Goal: Transaction & Acquisition: Book appointment/travel/reservation

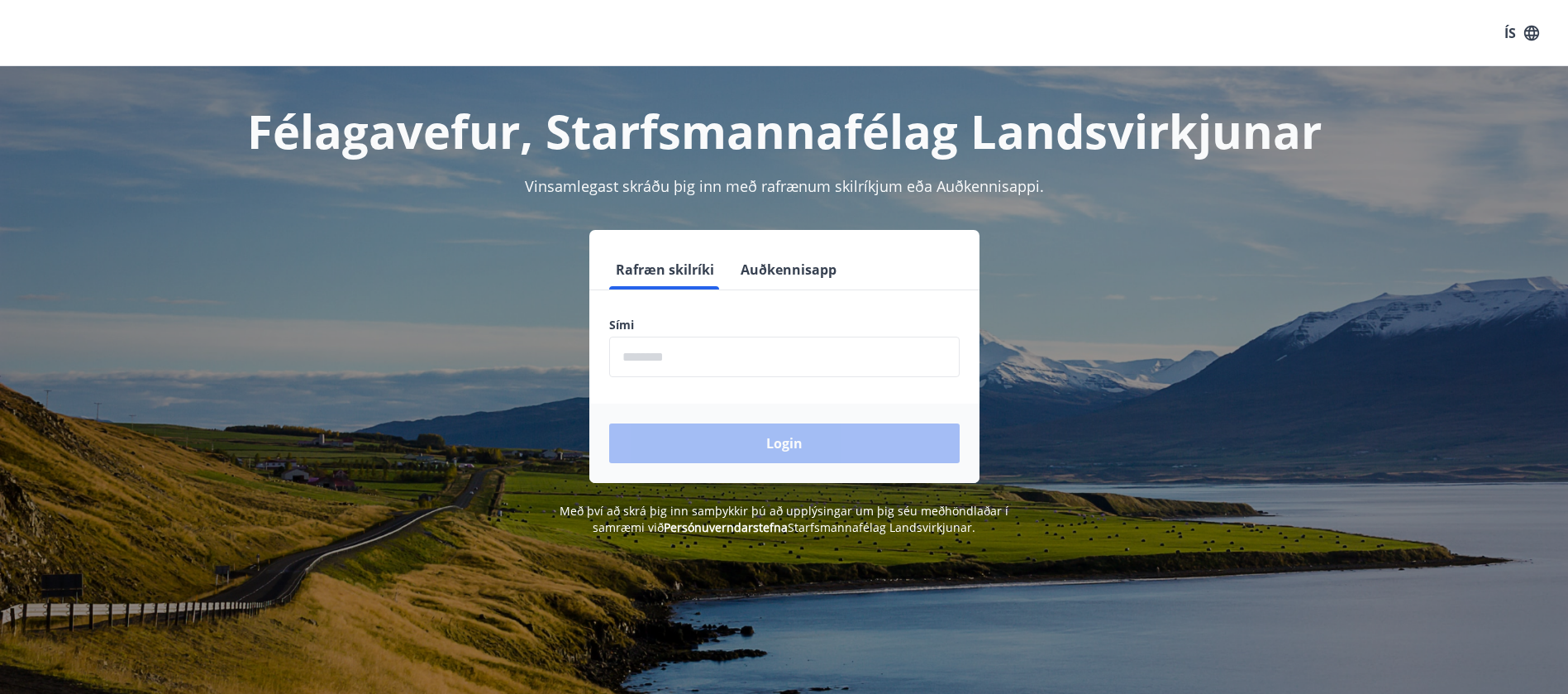
click at [652, 366] on input "phone" at bounding box center [785, 357] width 351 height 40
type input "********"
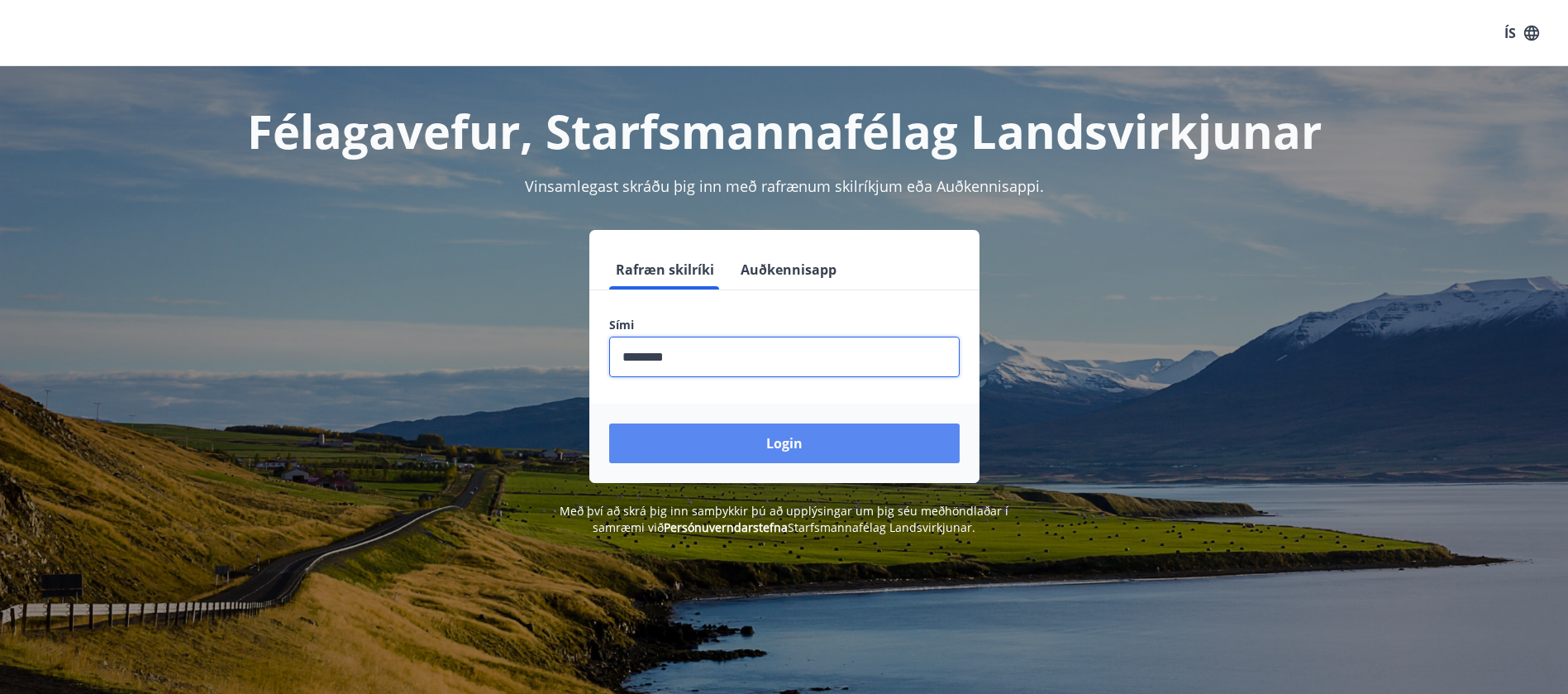
click at [777, 450] on button "Login" at bounding box center [785, 443] width 351 height 39
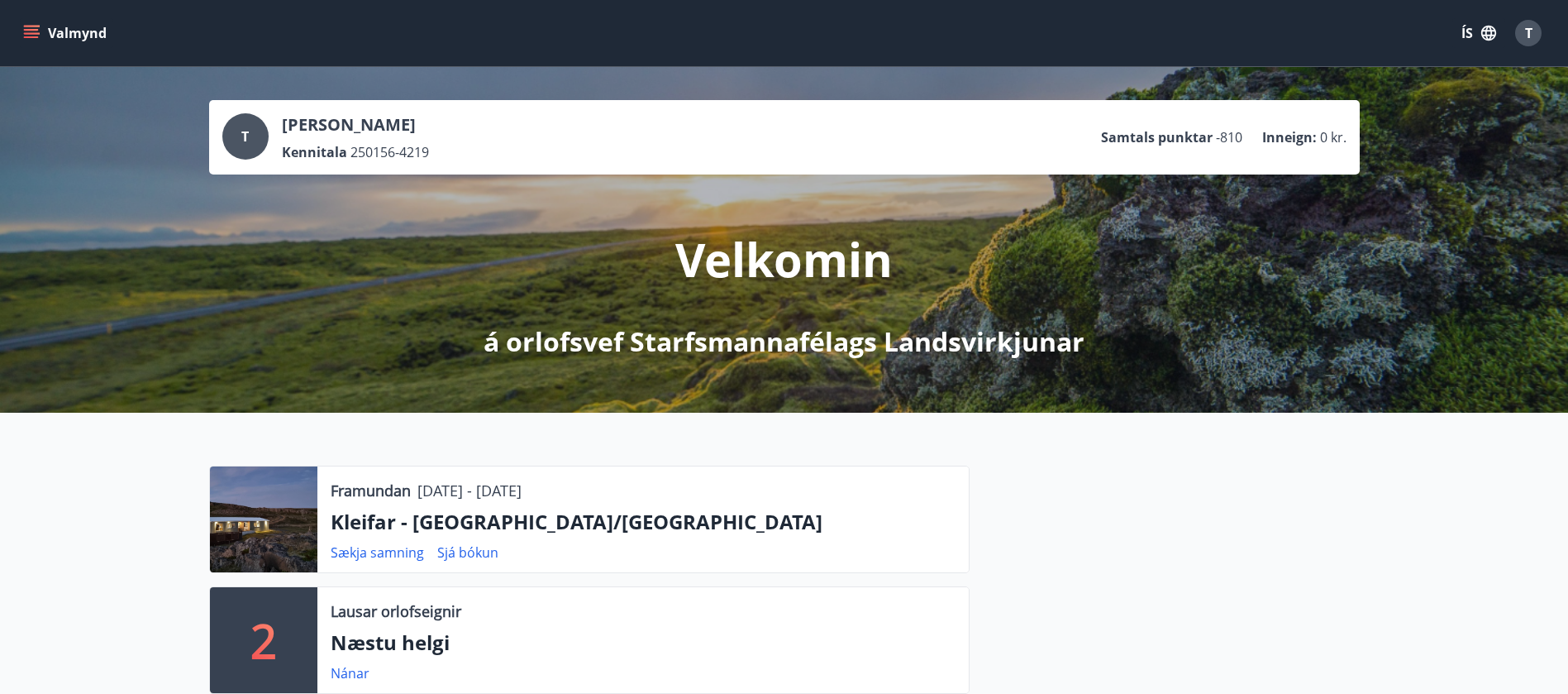
click at [1103, 461] on div "Framundan [DATE] - [DATE] Kleifar - [GEOGRAPHIC_DATA]/Hólmavík Sækja samning Sj…" at bounding box center [784, 633] width 1568 height 441
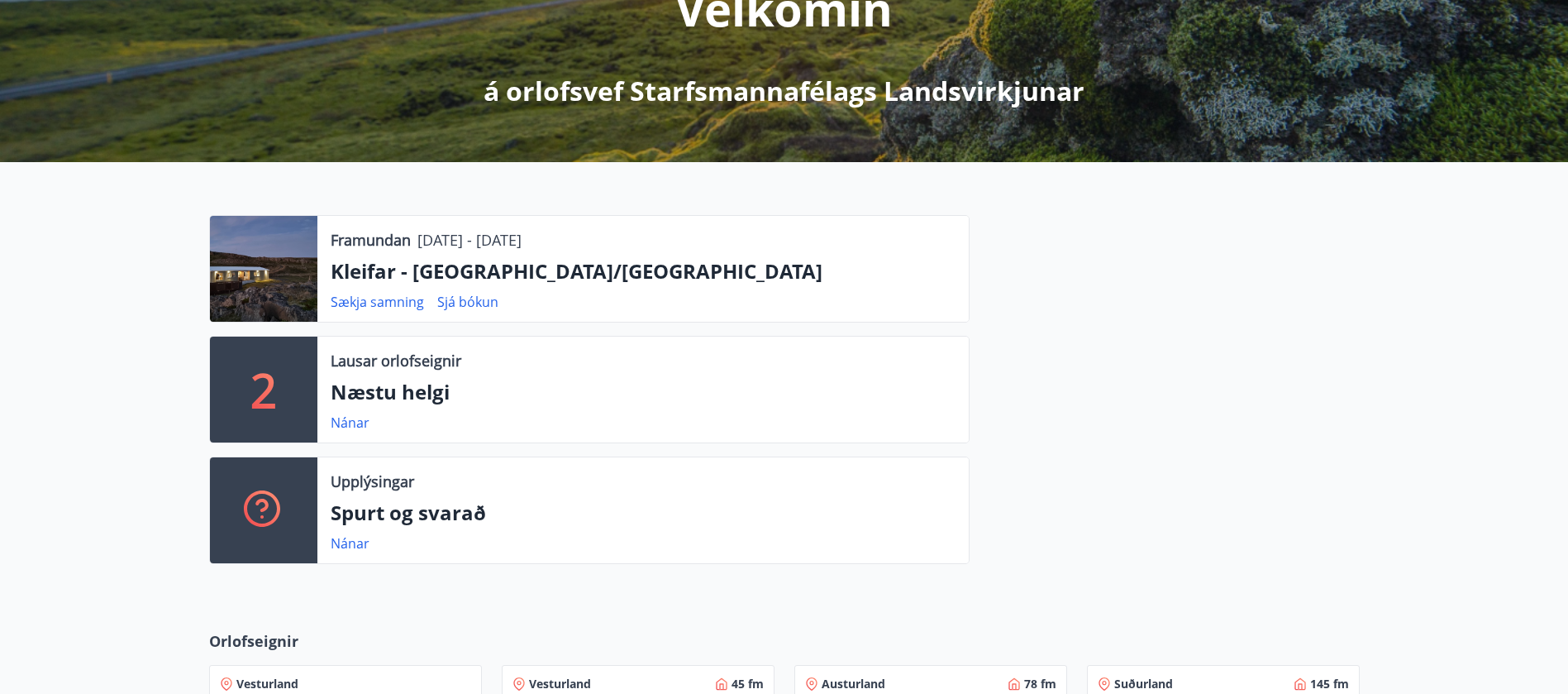
scroll to position [248, 0]
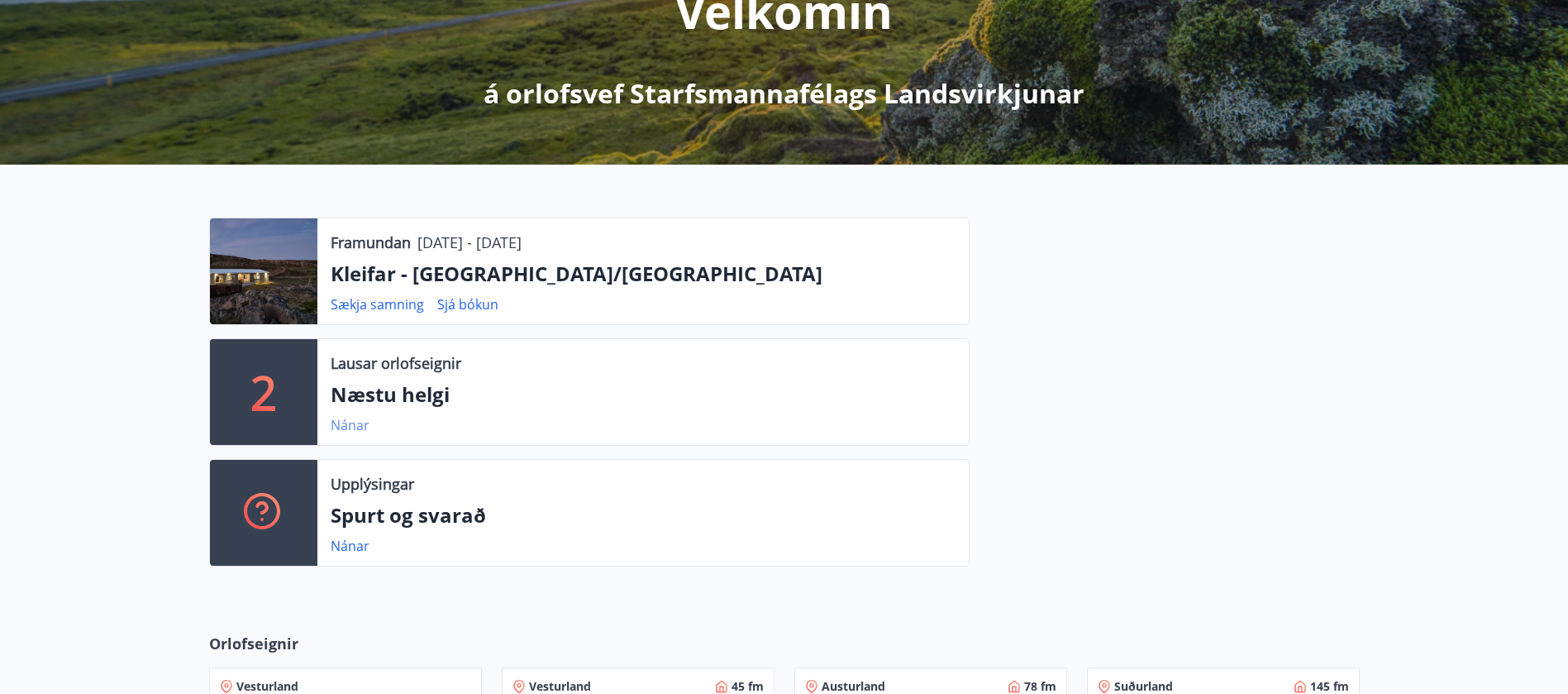
click at [348, 420] on link "Nánar" at bounding box center [350, 425] width 39 height 18
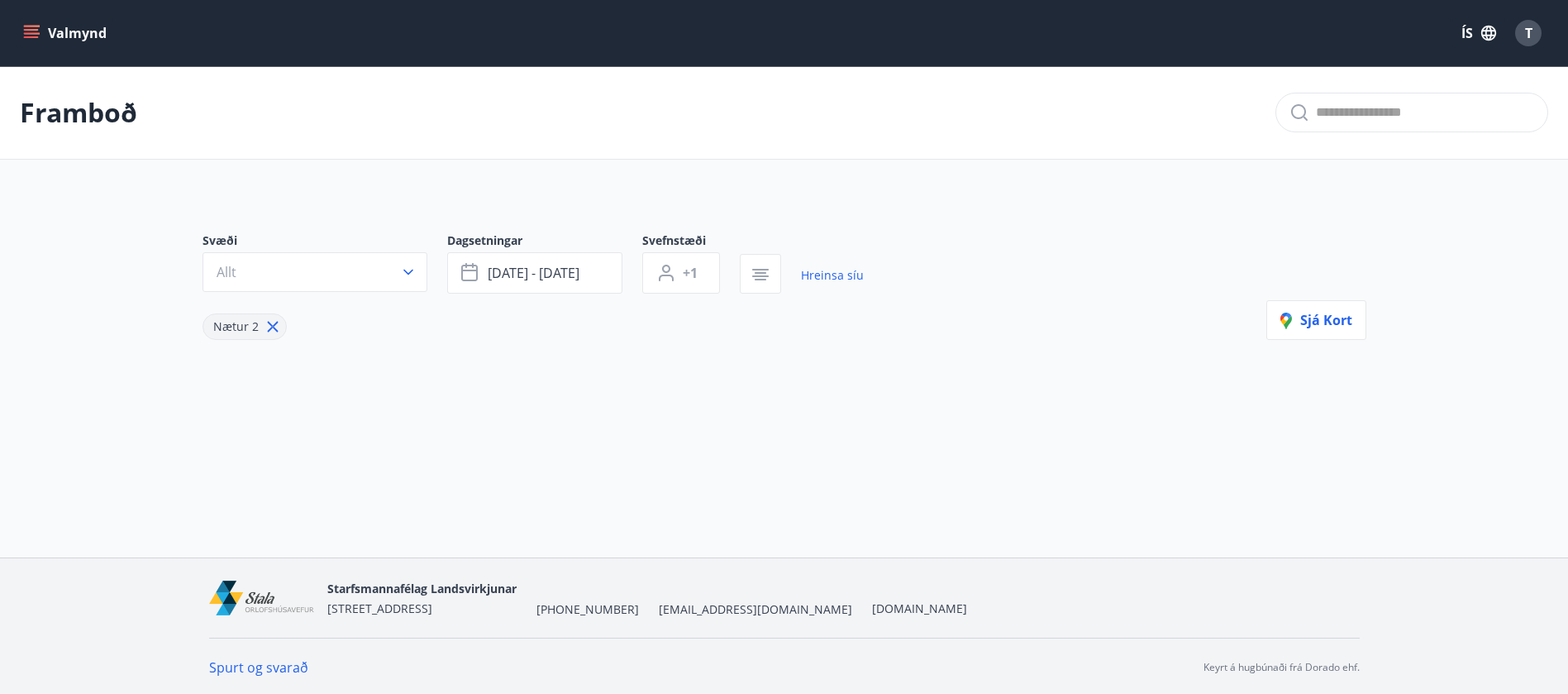
type input "*"
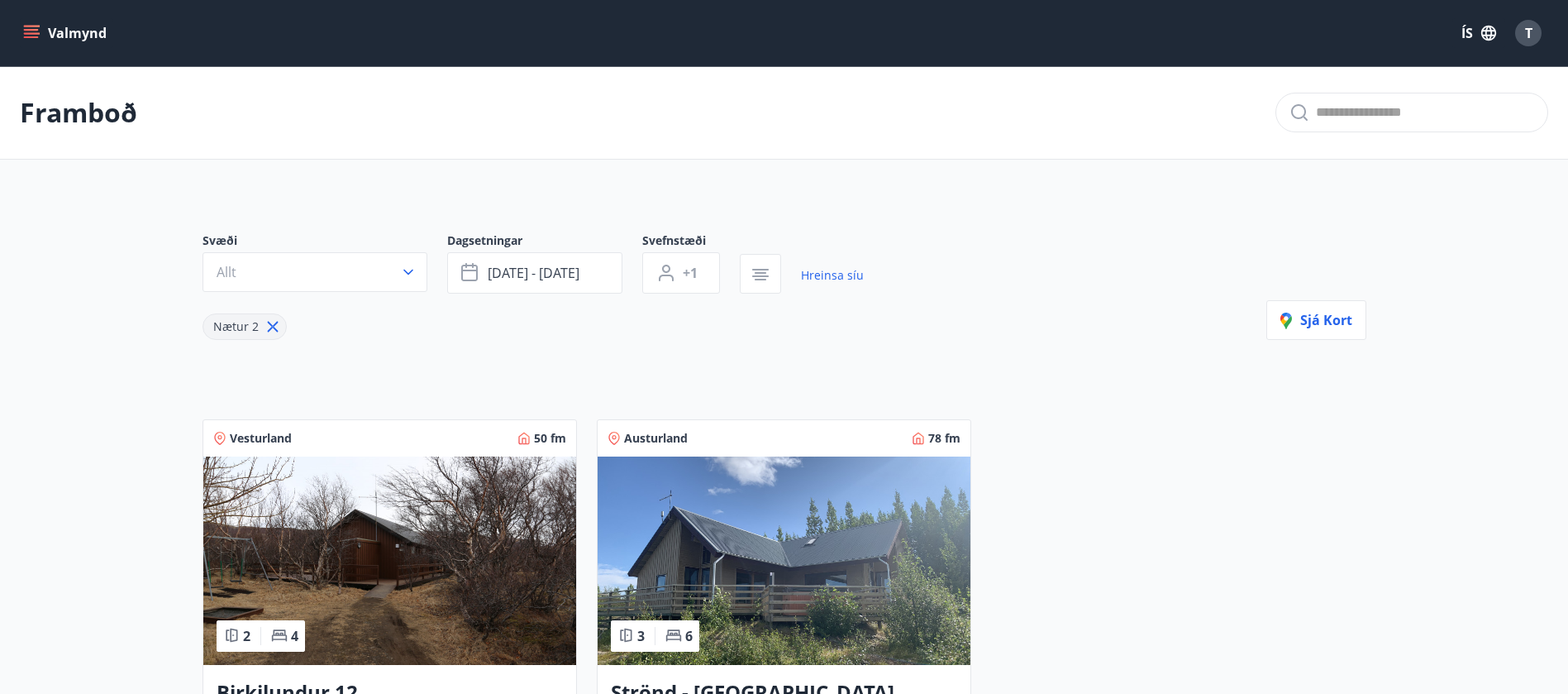
click at [41, 35] on button "Valmynd" at bounding box center [67, 33] width 93 height 30
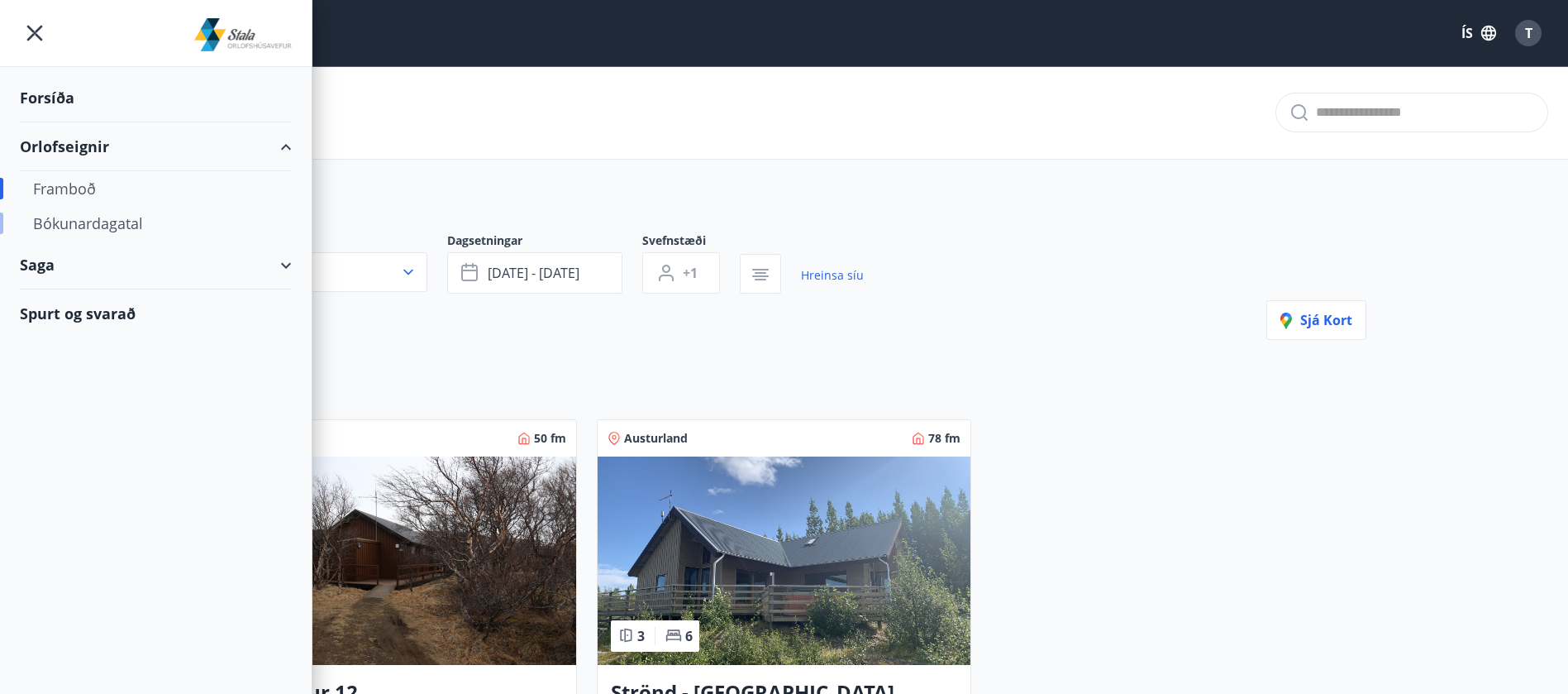
click at [106, 218] on div "Bókunardagatal" at bounding box center [156, 224] width 246 height 35
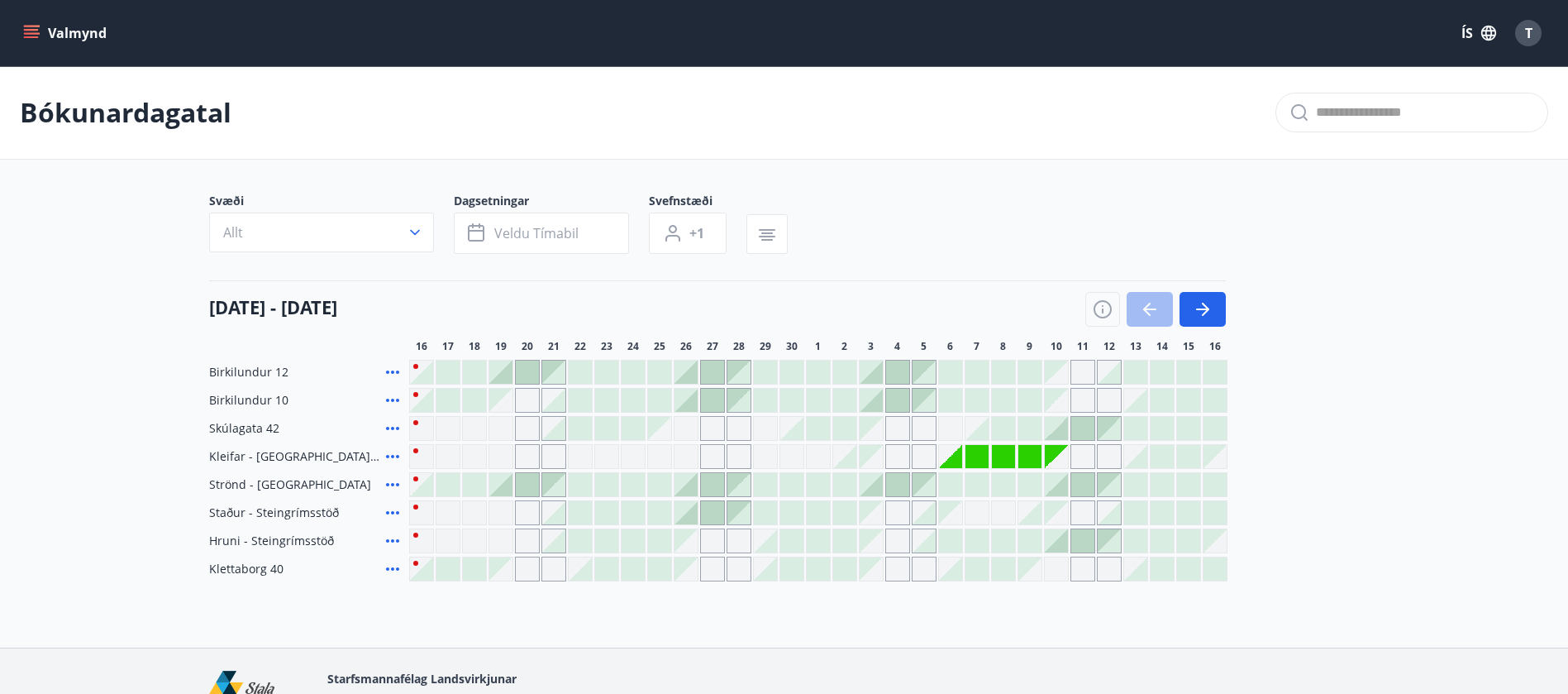
click at [1384, 271] on main "Bókunardagatal Svæði Allt Dagsetningar Veldu tímabil Svefnstæði +1 [DATE] - [DA…" at bounding box center [784, 323] width 1568 height 515
click at [29, 31] on icon "menu" at bounding box center [31, 32] width 17 height 17
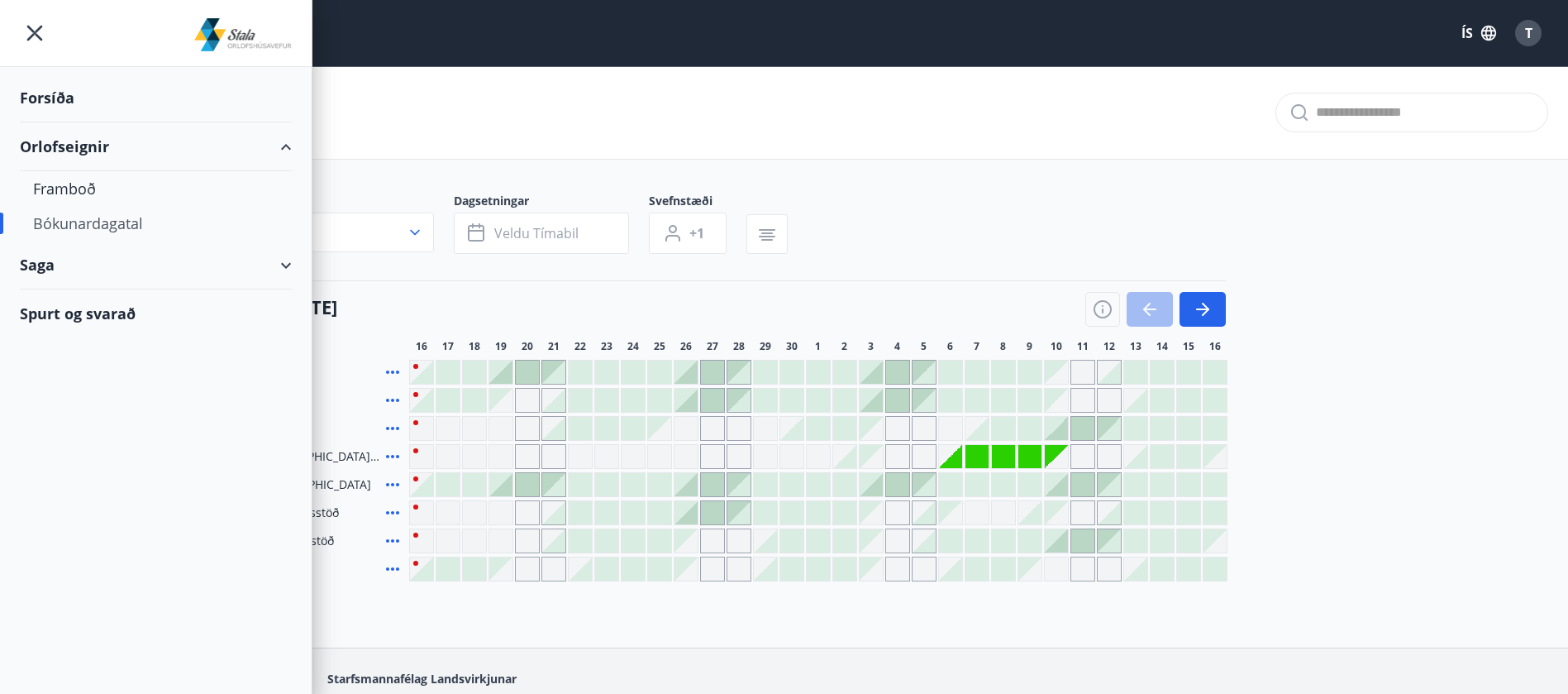
click at [666, 97] on div "Bókunardagatal" at bounding box center [784, 112] width 1568 height 93
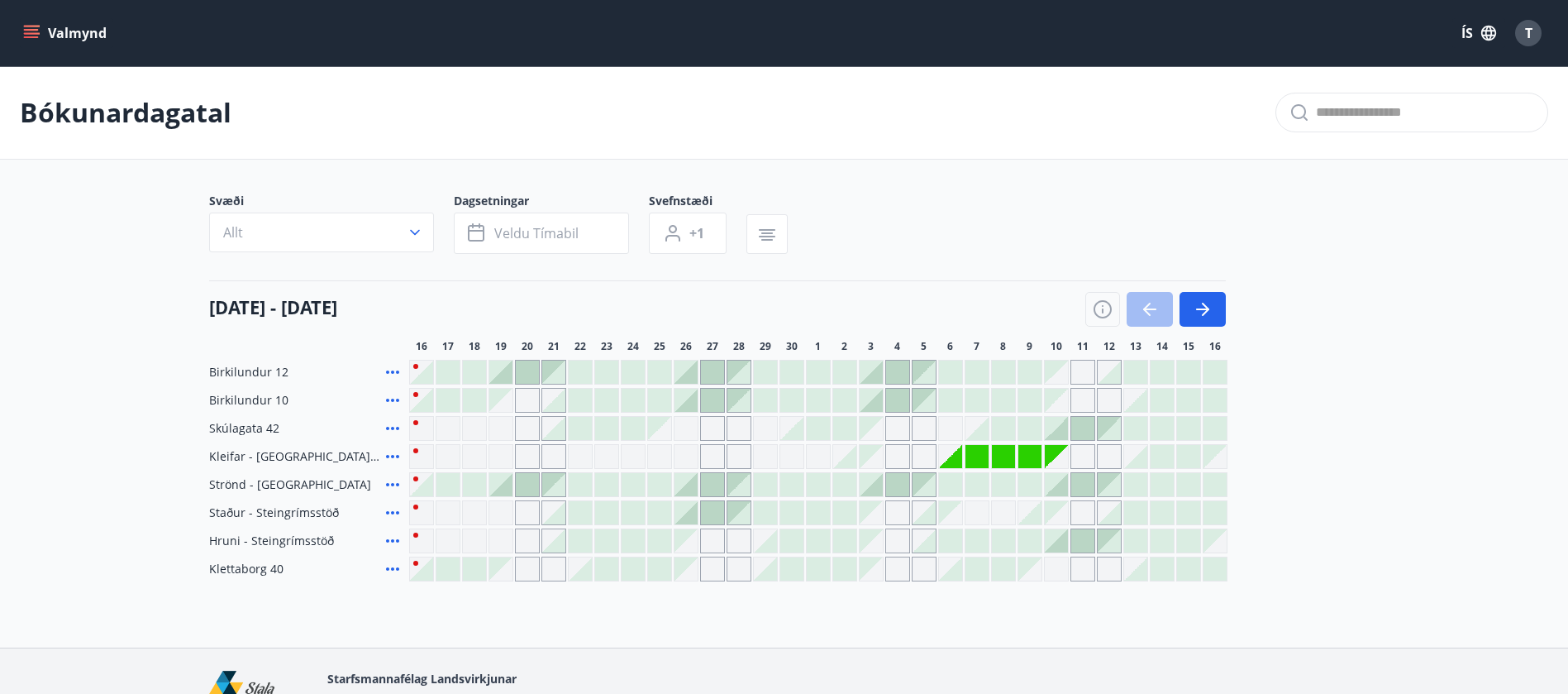
click at [1445, 197] on main "Bókunardagatal Svæði Allt Dagsetningar Veldu tímabil Svefnstæði +1 [DATE] - [DA…" at bounding box center [784, 323] width 1568 height 515
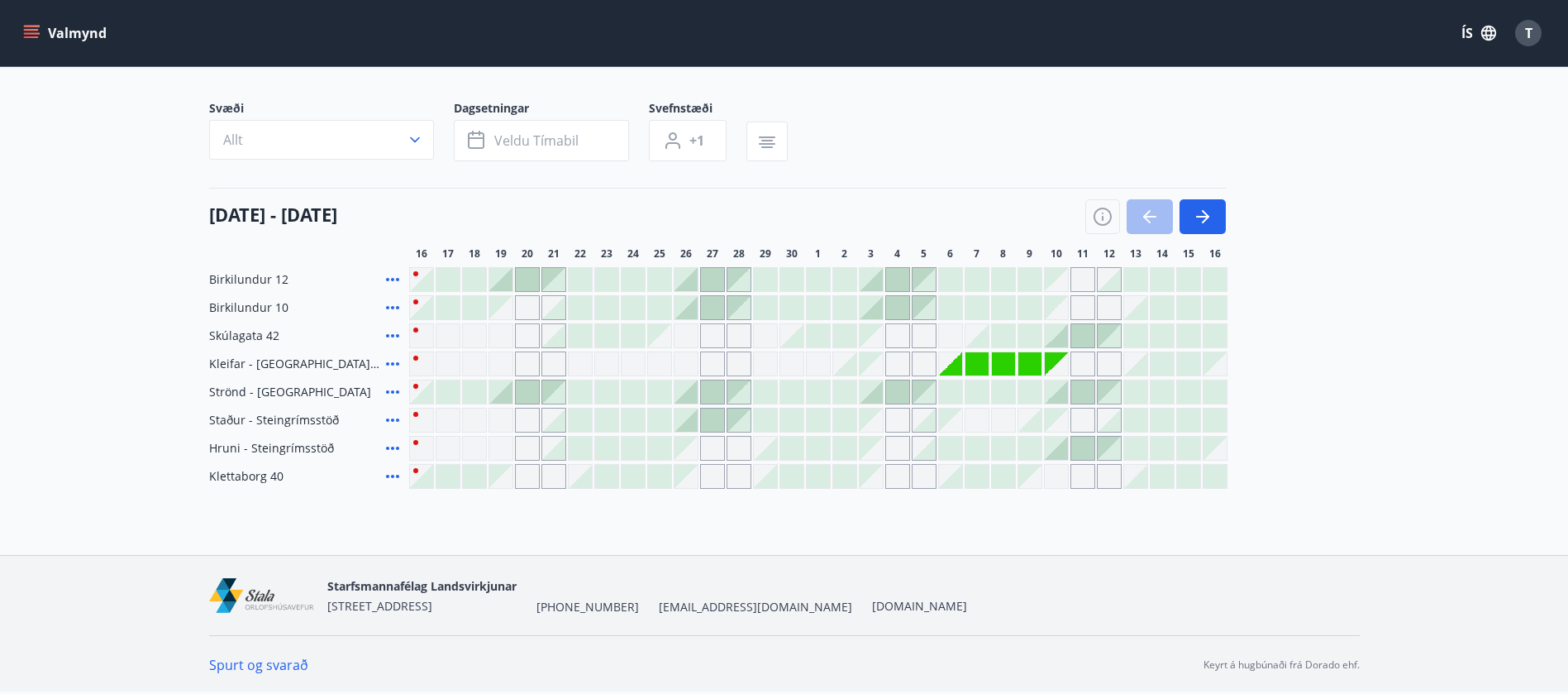
click at [274, 666] on link "Spurt og svarað" at bounding box center [258, 664] width 99 height 18
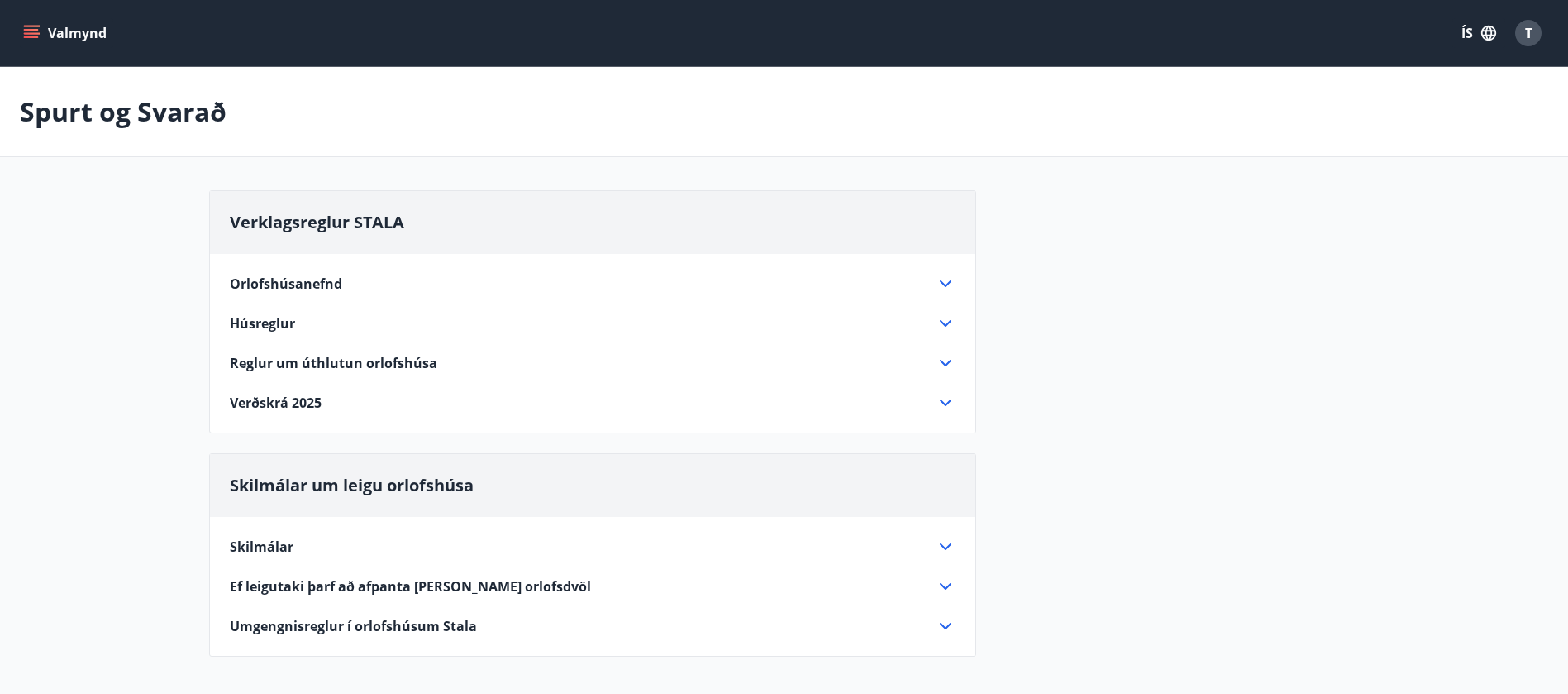
click at [1151, 438] on div "Verklagsreglur STALA Orlofshúsanefnd Starfssvið orlofshúsanefndar er að sjá um …" at bounding box center [784, 433] width 1151 height 486
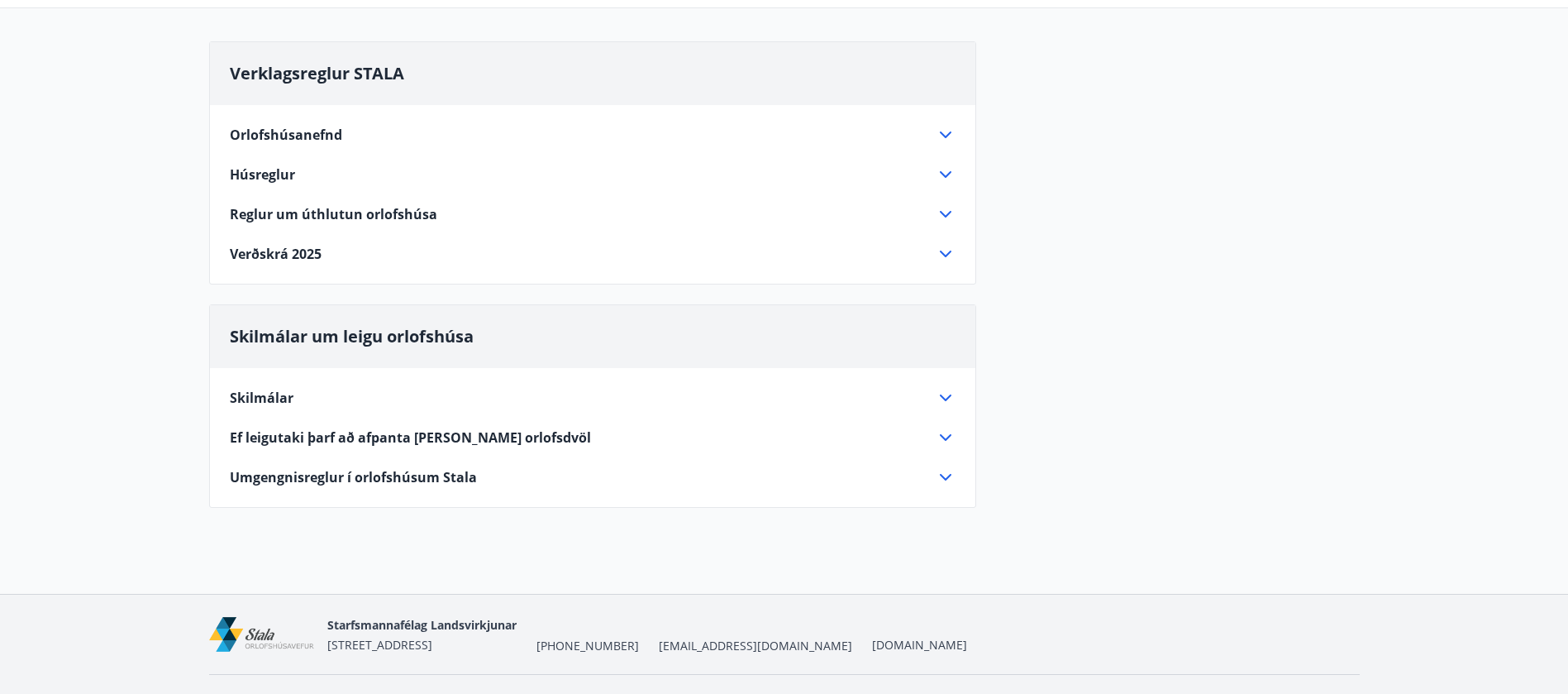
scroll to position [188, 0]
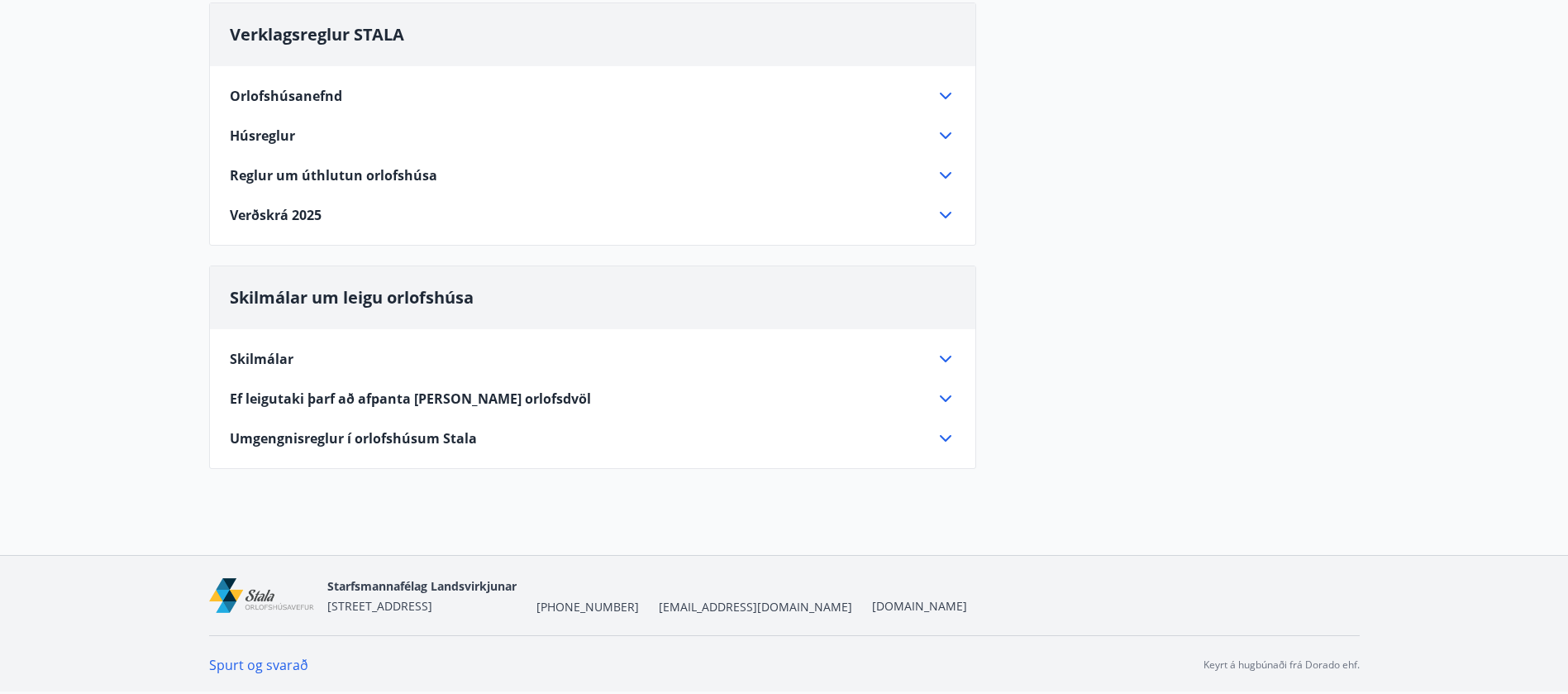
click at [938, 400] on icon at bounding box center [945, 398] width 20 height 20
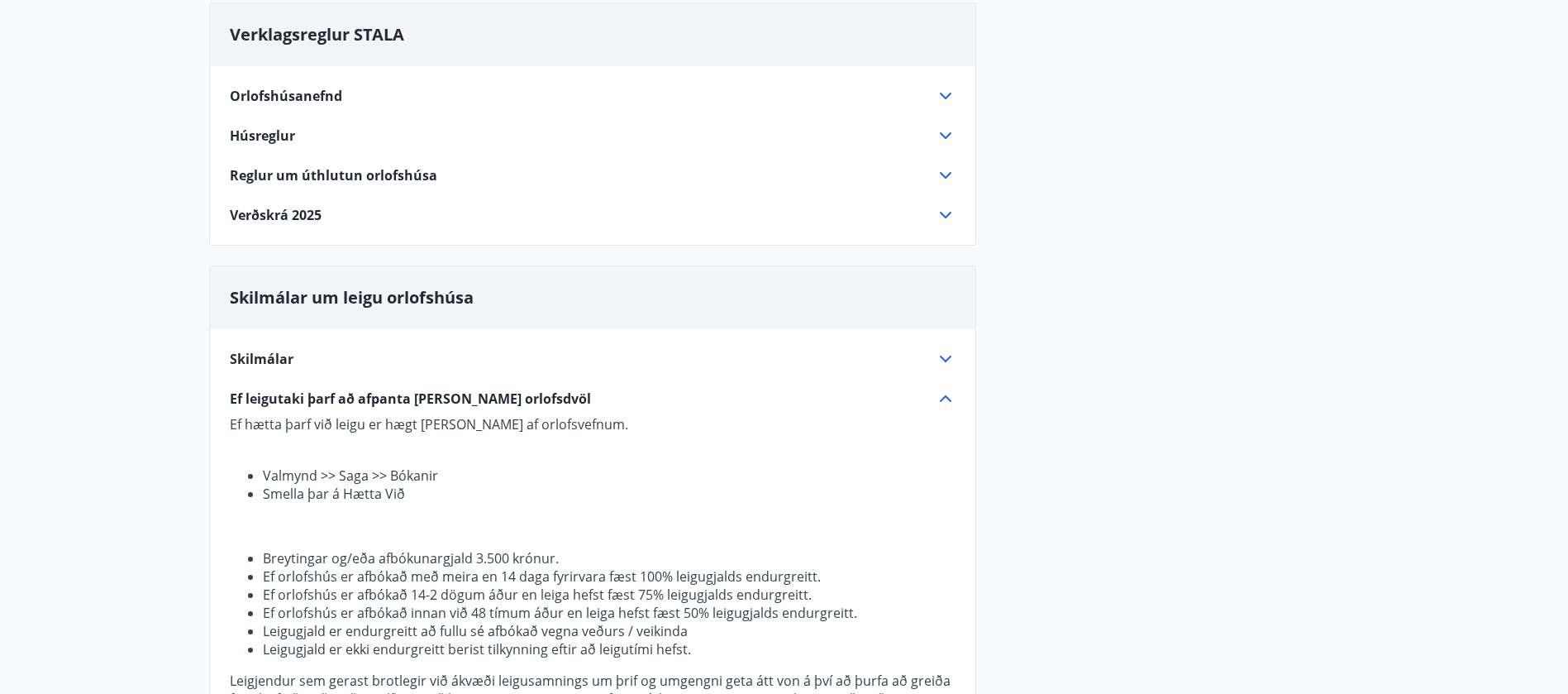
click at [1205, 404] on div "Verklagsreglur STALA Orlofshúsanefnd Starfssvið orlofshúsanefndar er að sjá um …" at bounding box center [784, 404] width 1151 height 804
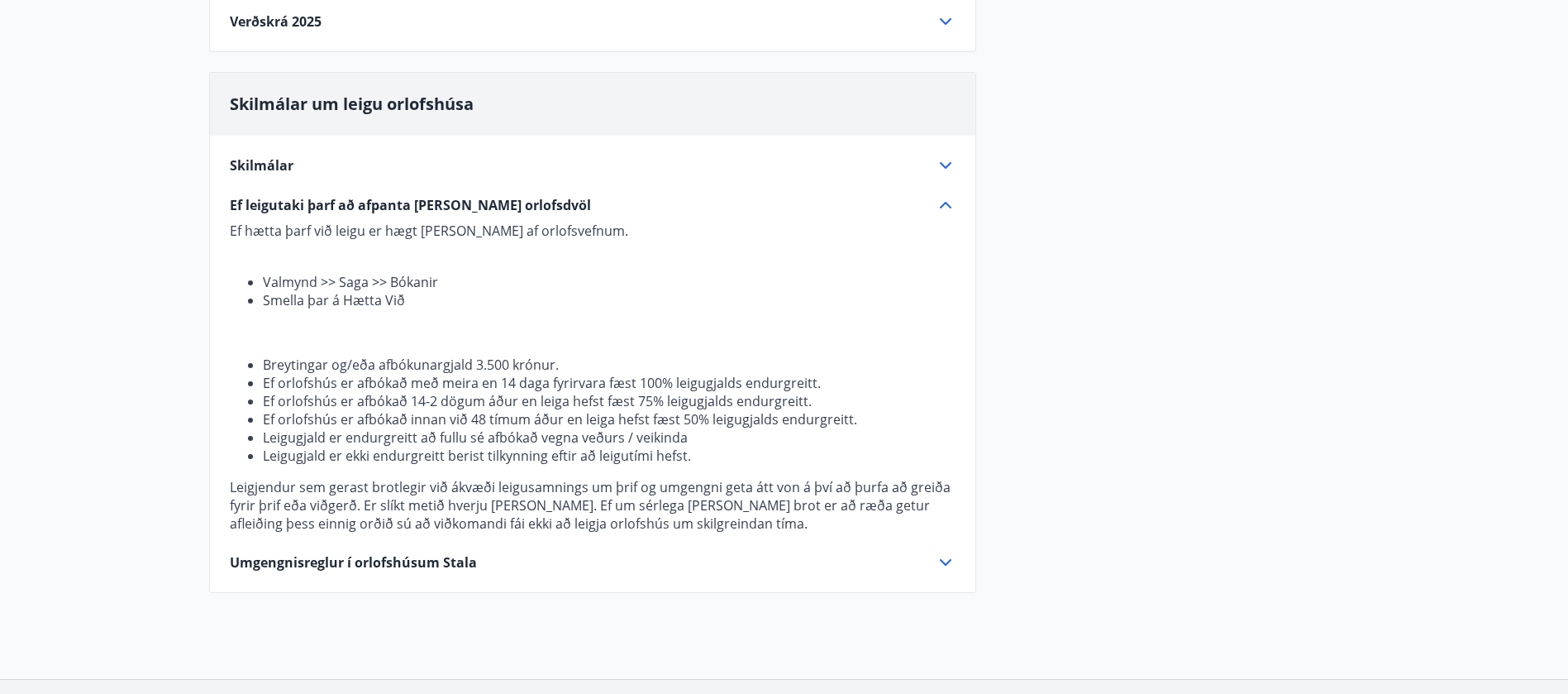
scroll to position [386, 0]
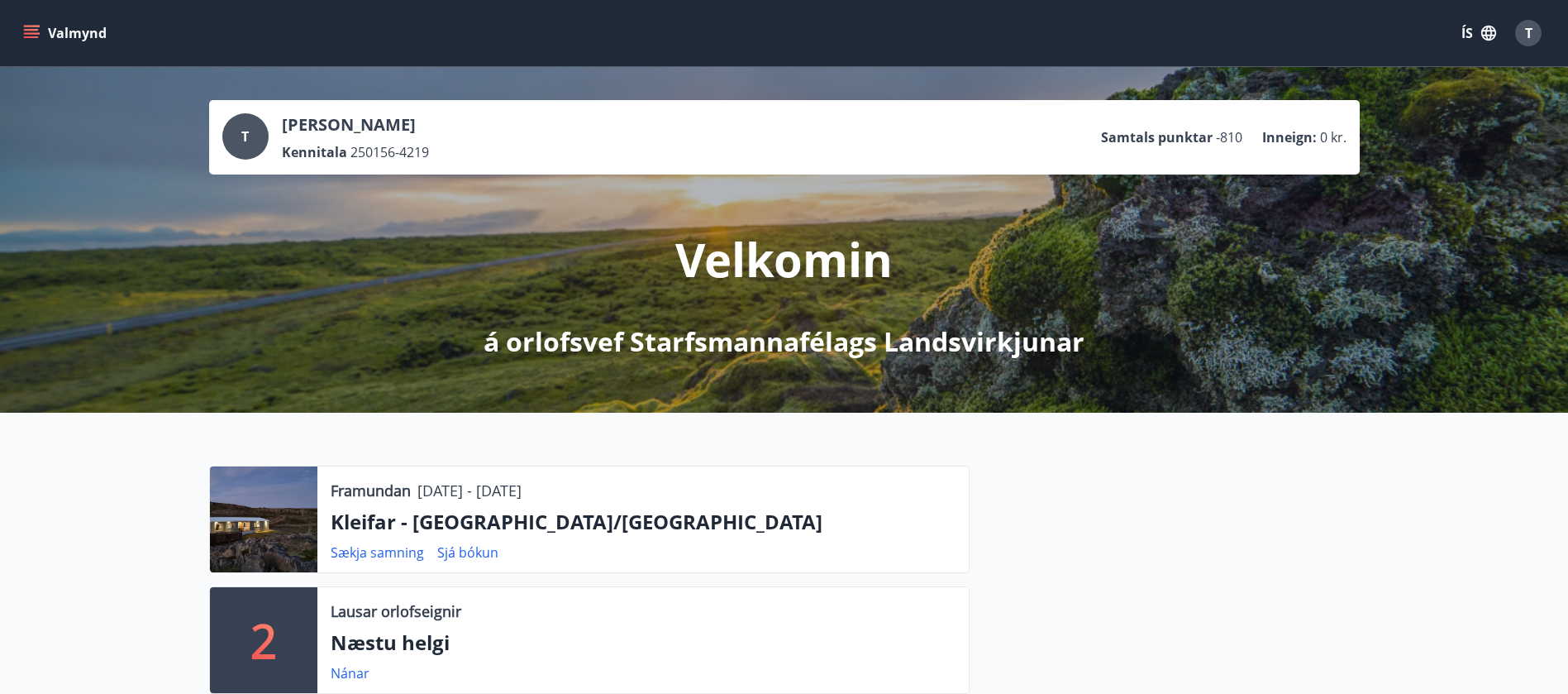
click at [1526, 34] on span "T" at bounding box center [1529, 32] width 7 height 18
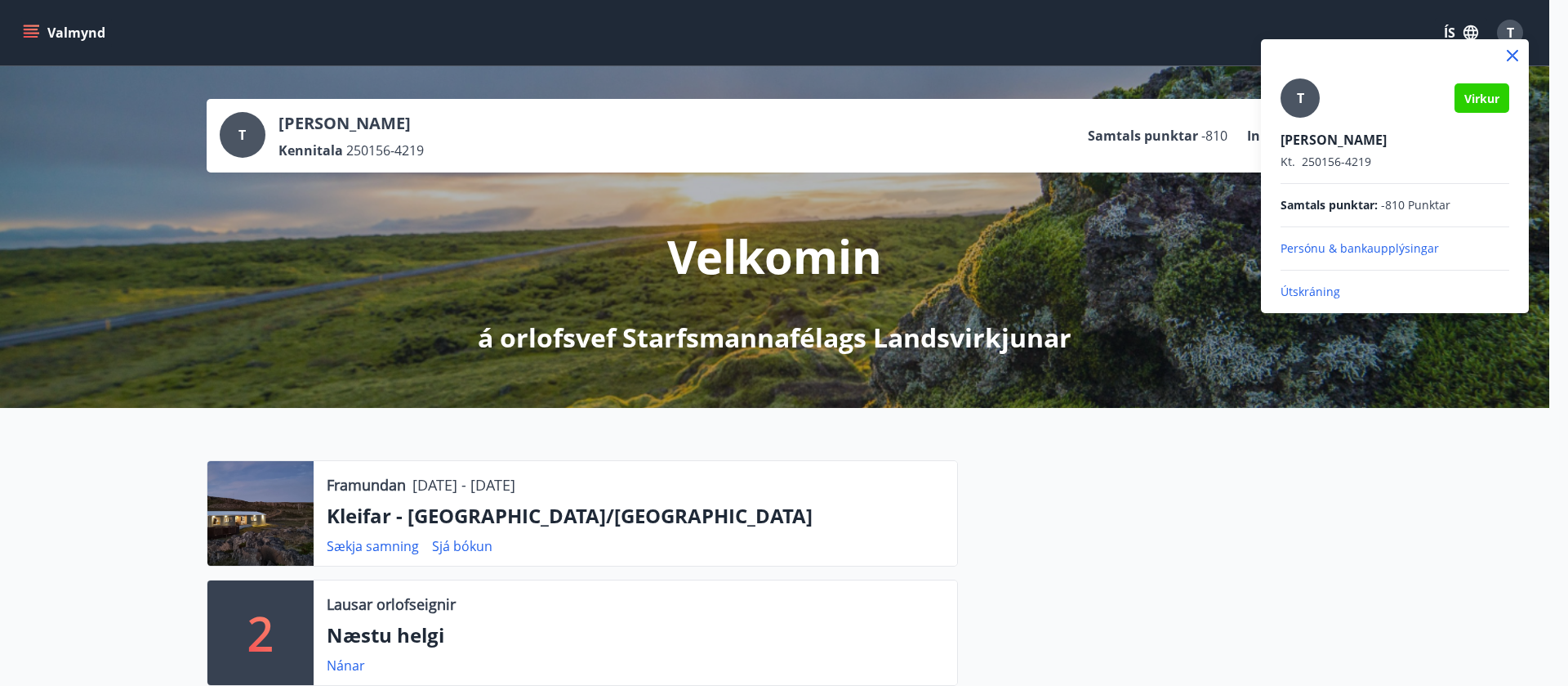
click at [1131, 22] on div at bounding box center [784, 343] width 1568 height 686
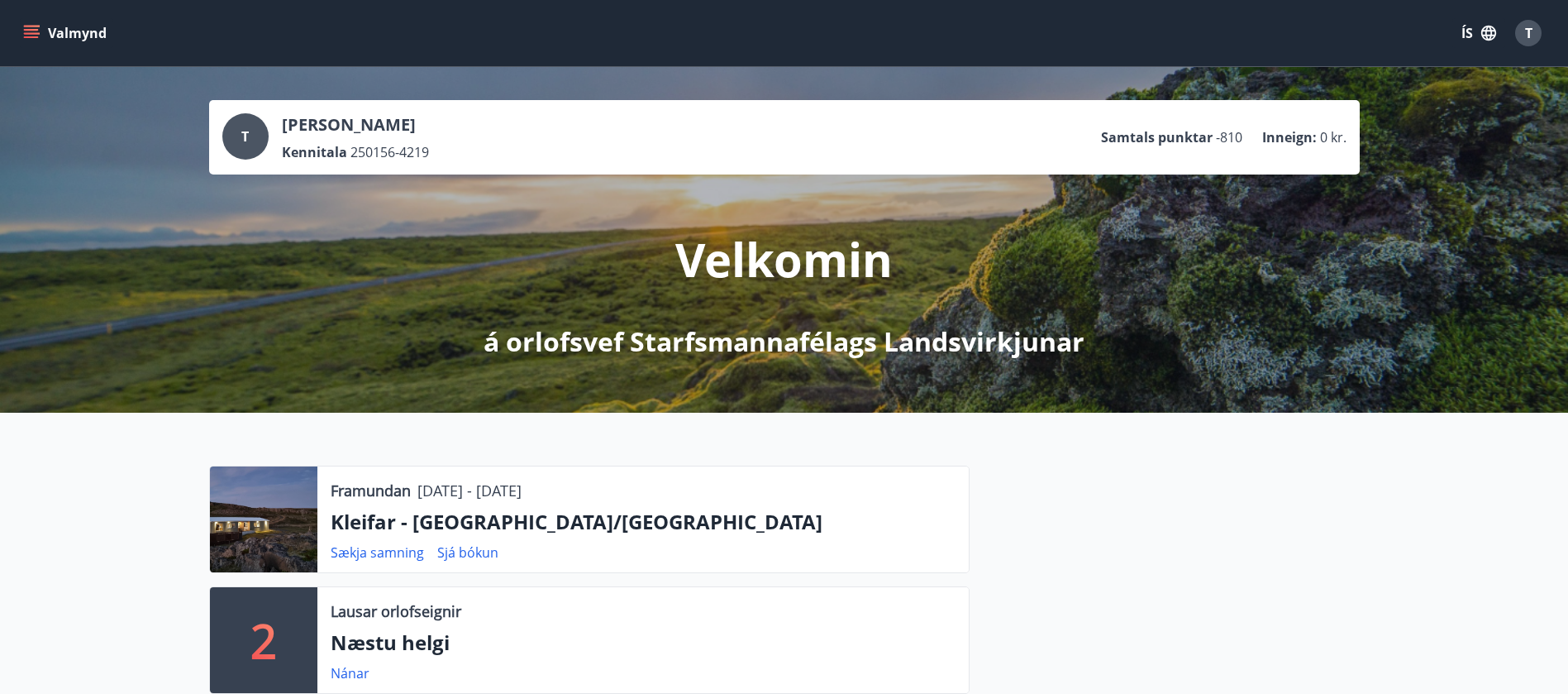
click at [38, 30] on icon "menu" at bounding box center [31, 30] width 15 height 2
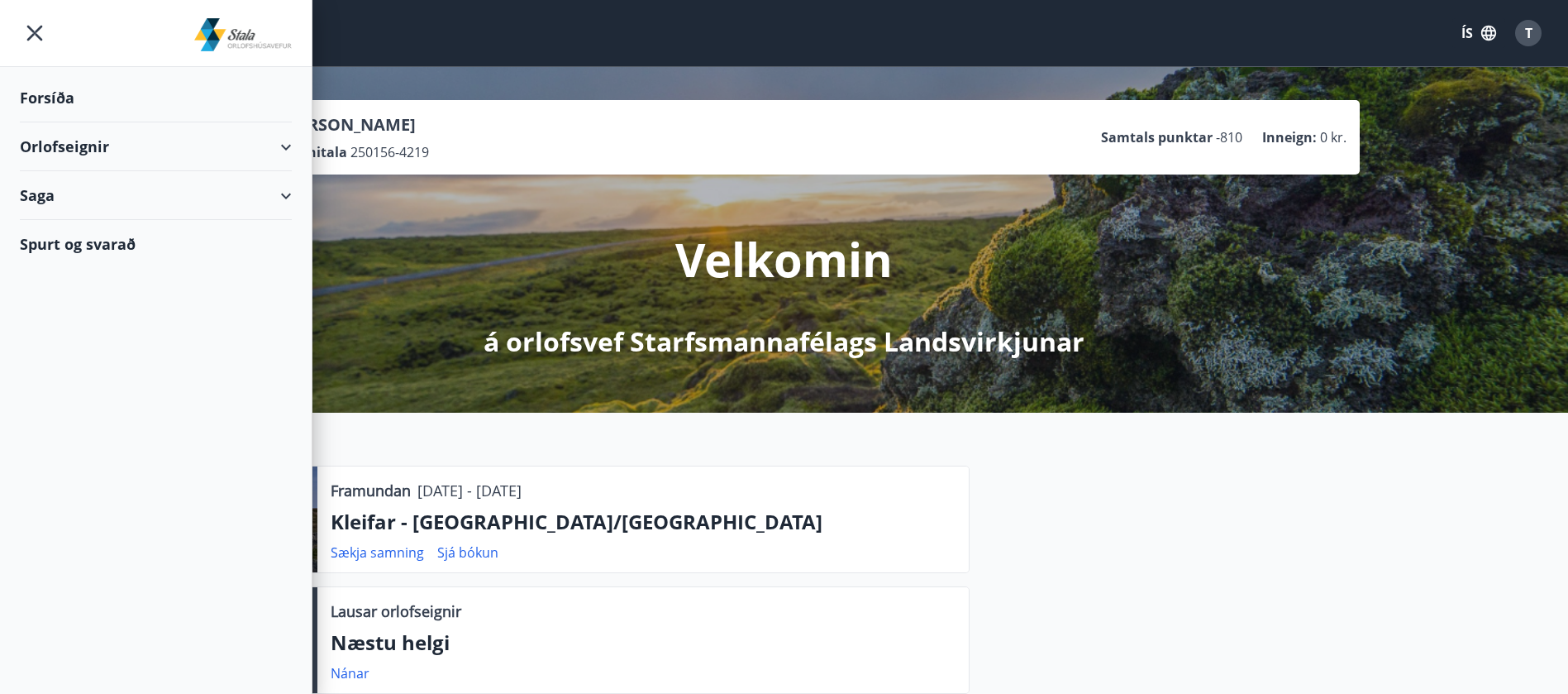
click at [39, 195] on div "Saga" at bounding box center [156, 196] width 272 height 49
click at [58, 231] on div "Bókanir" at bounding box center [156, 238] width 246 height 35
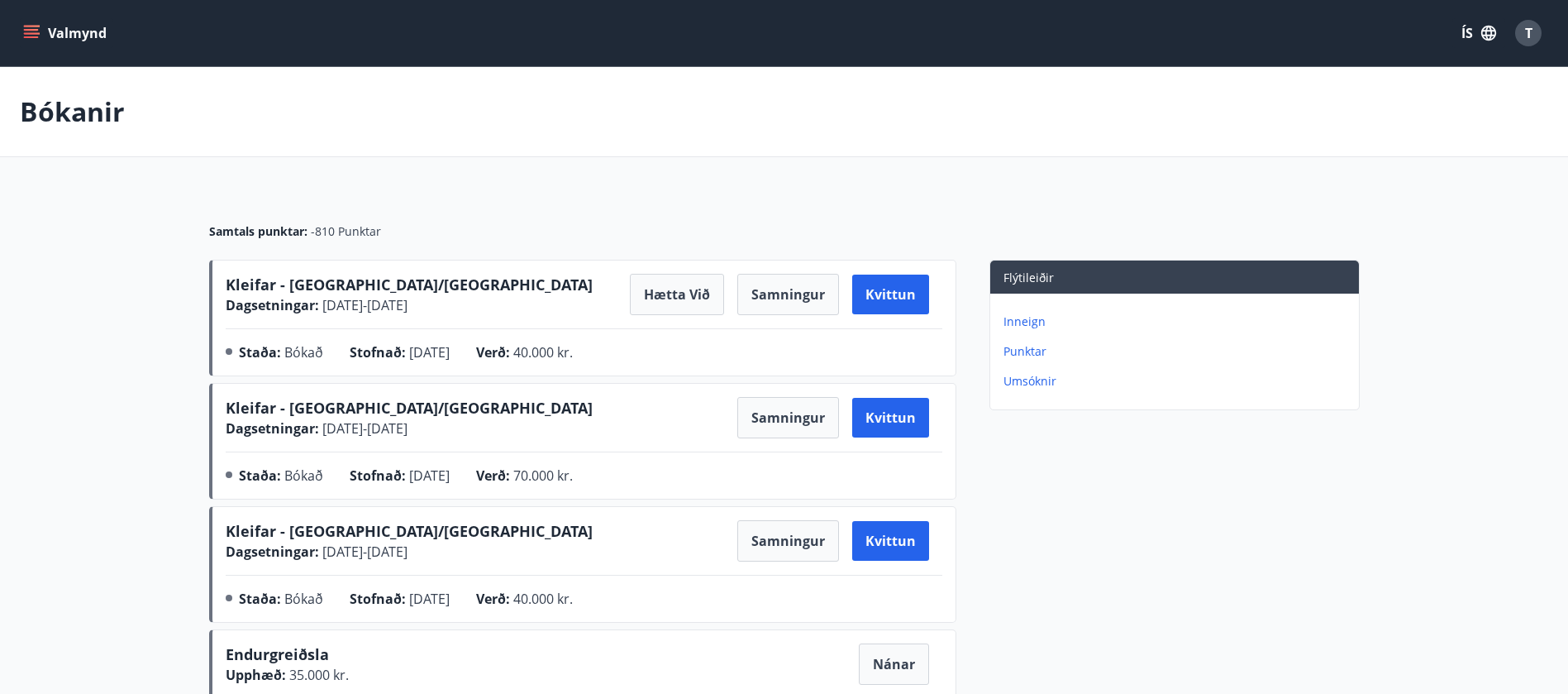
click at [30, 33] on icon "menu" at bounding box center [32, 33] width 18 height 2
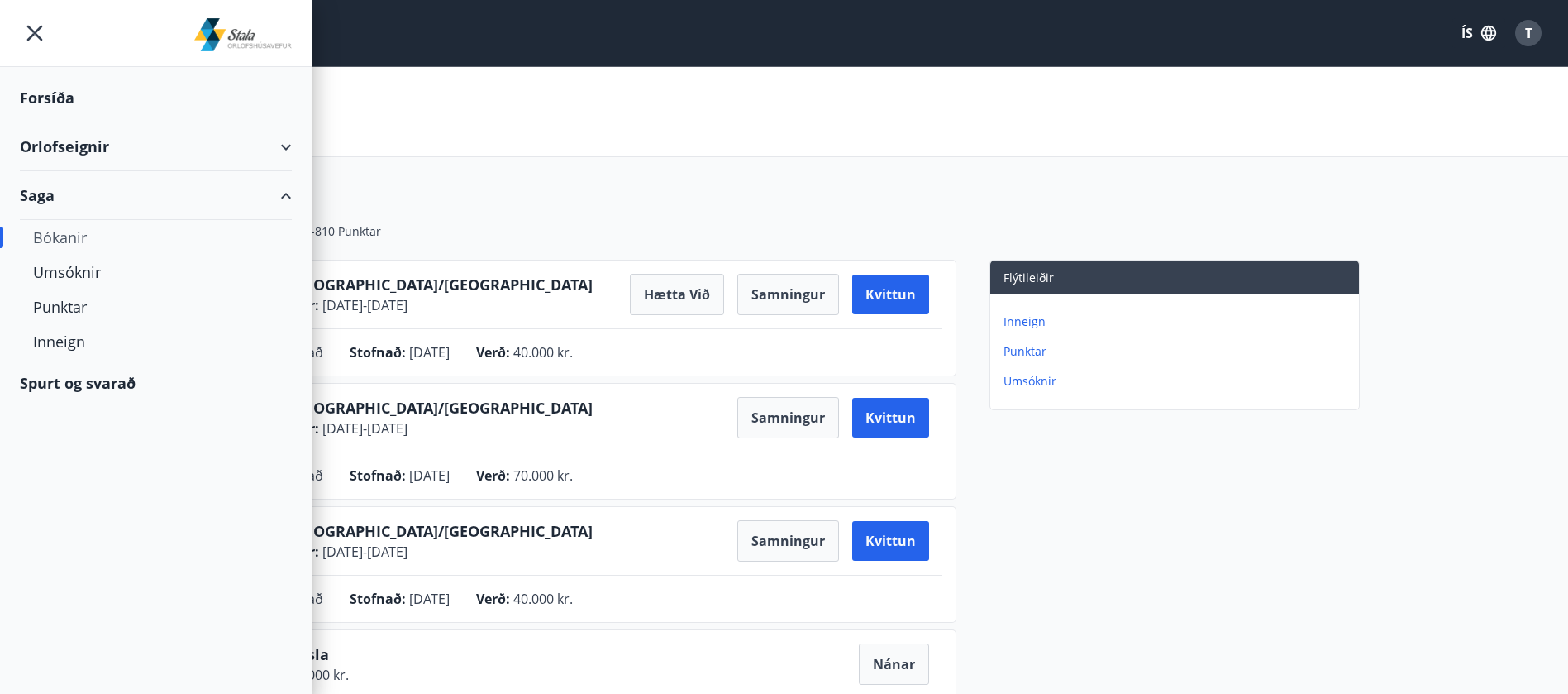
click at [1530, 30] on span "T" at bounding box center [1529, 32] width 7 height 18
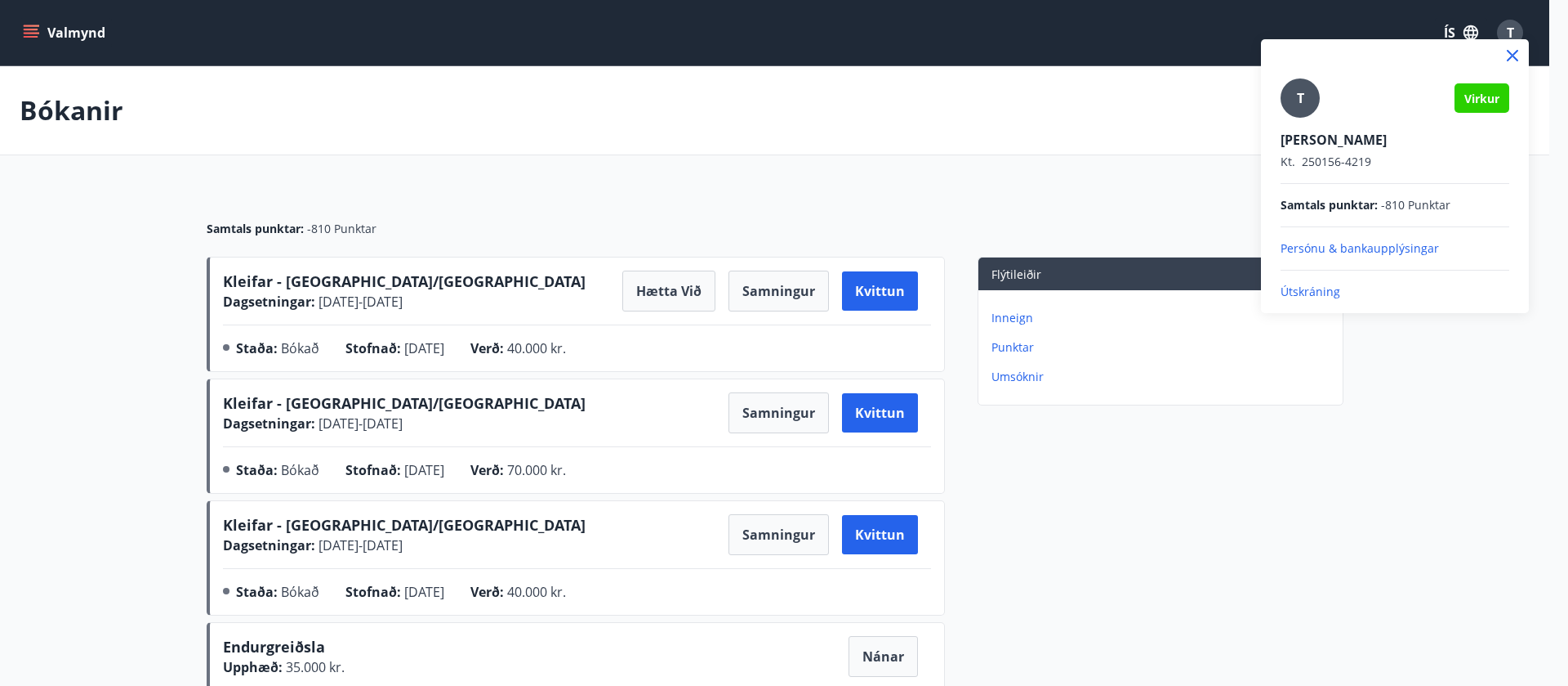
click at [22, 27] on div at bounding box center [784, 343] width 1568 height 686
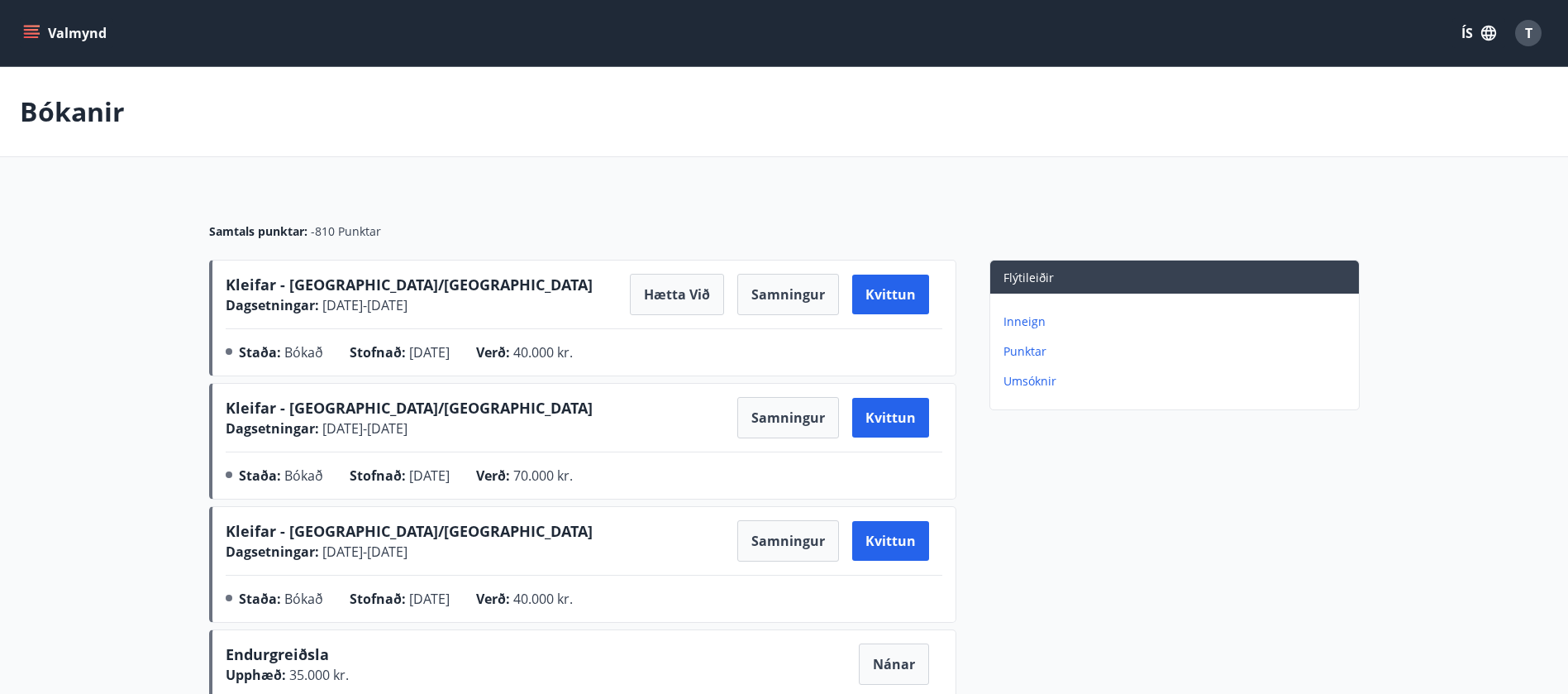
click at [29, 27] on icon "menu" at bounding box center [31, 32] width 17 height 17
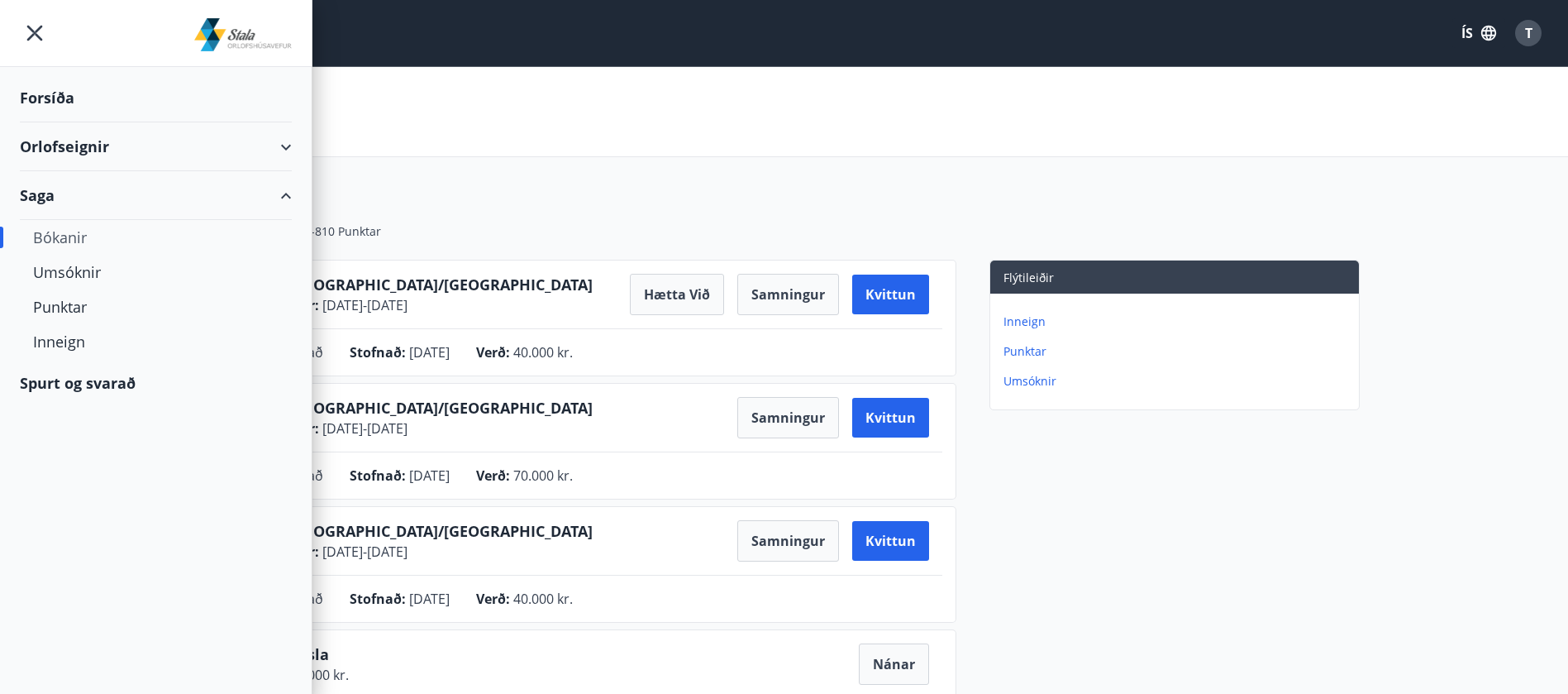
click at [283, 145] on div "Orlofseignir" at bounding box center [156, 147] width 272 height 49
click at [110, 231] on div "Bókunardagatal" at bounding box center [156, 224] width 246 height 35
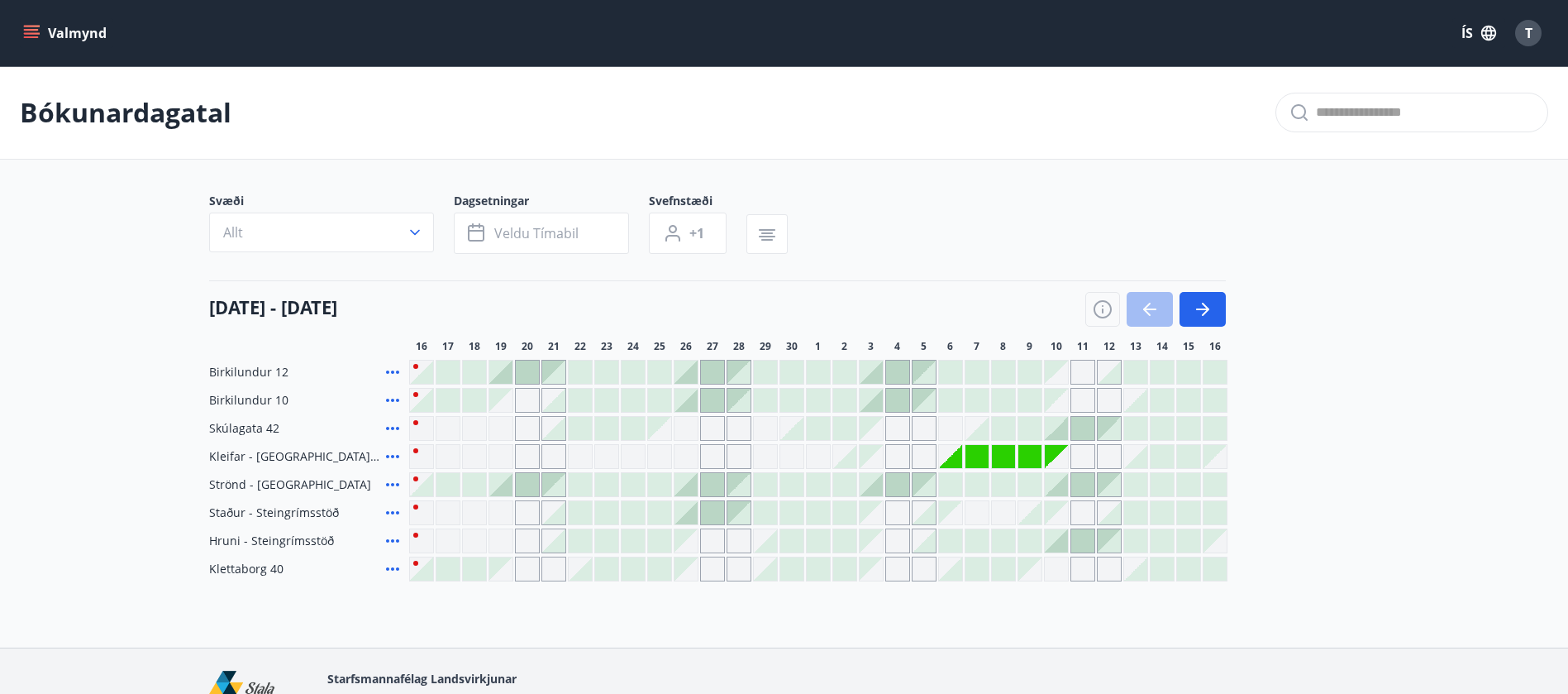
click at [390, 455] on icon at bounding box center [392, 456] width 20 height 20
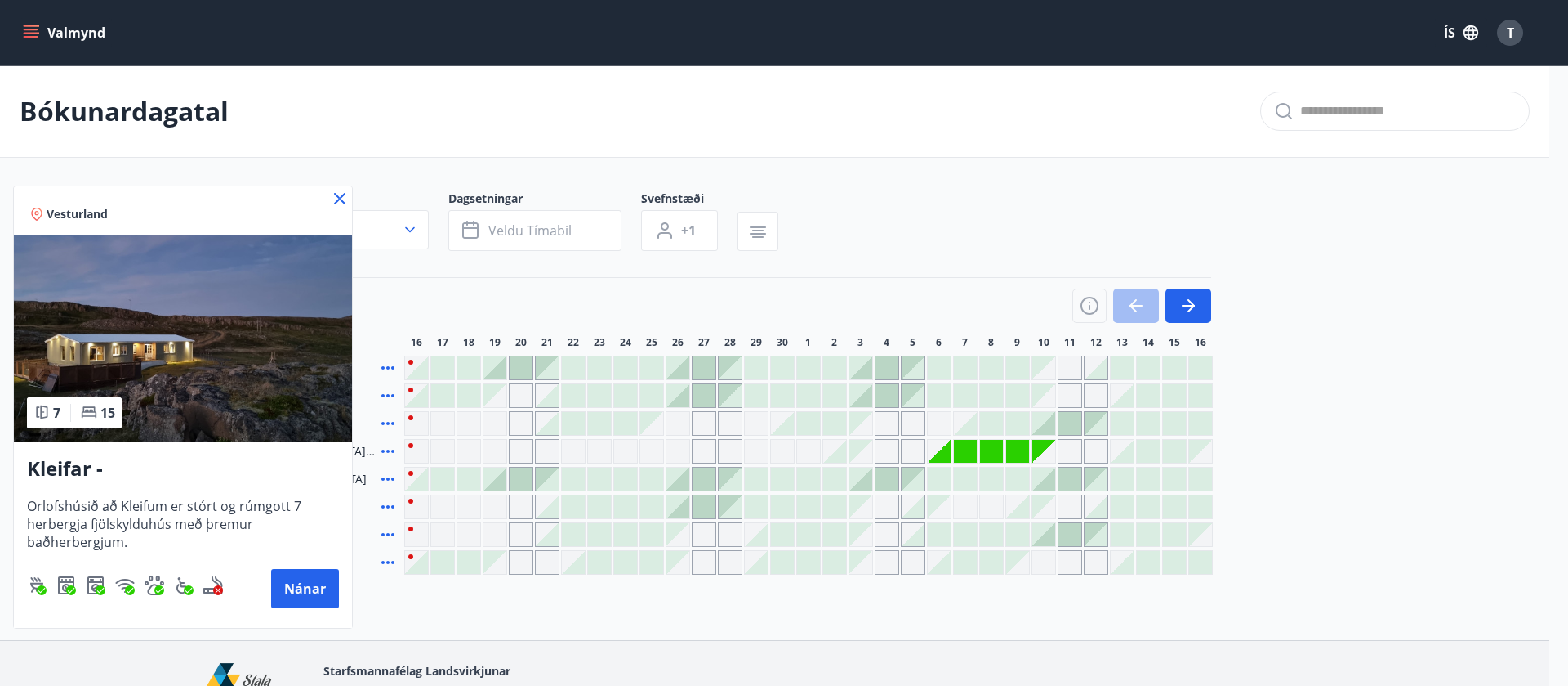
click at [335, 200] on icon at bounding box center [340, 199] width 20 height 20
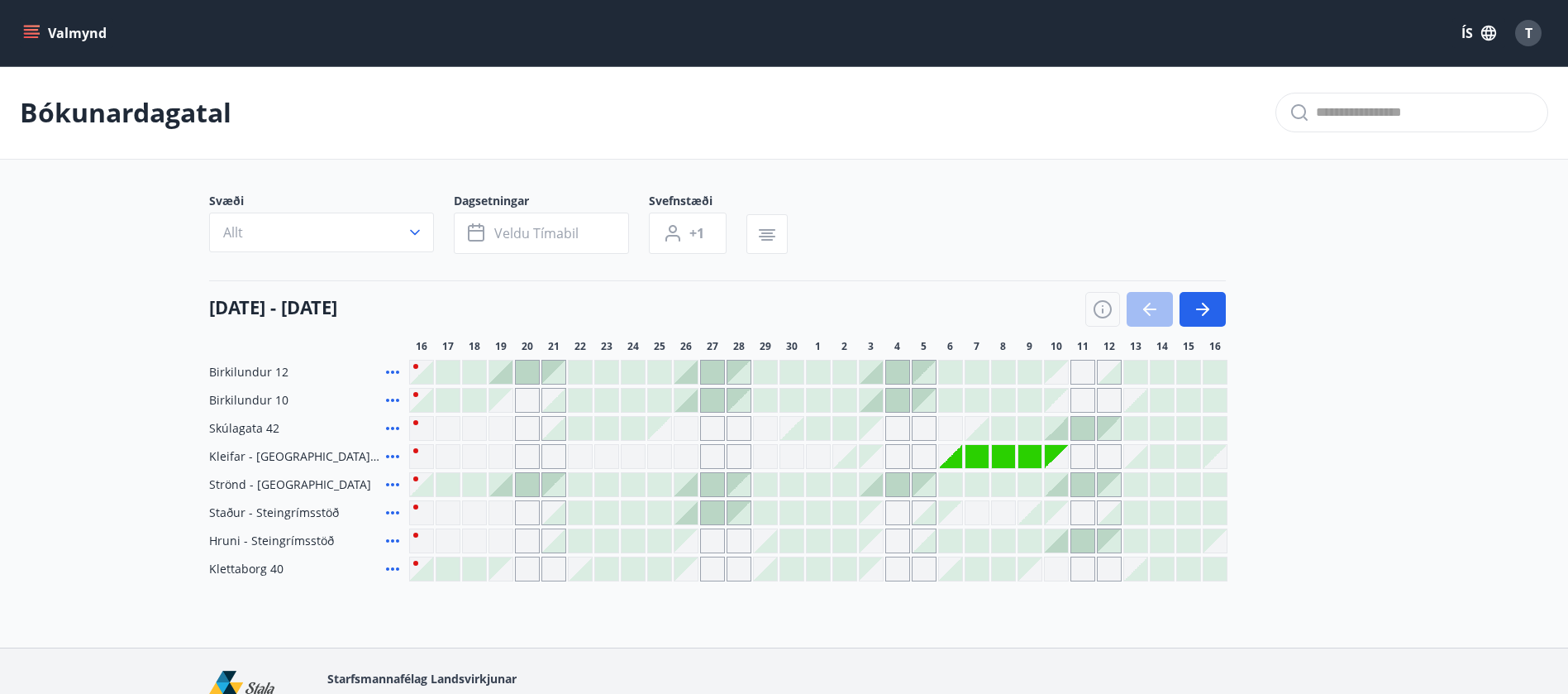
click at [1529, 29] on span "T" at bounding box center [1529, 32] width 7 height 18
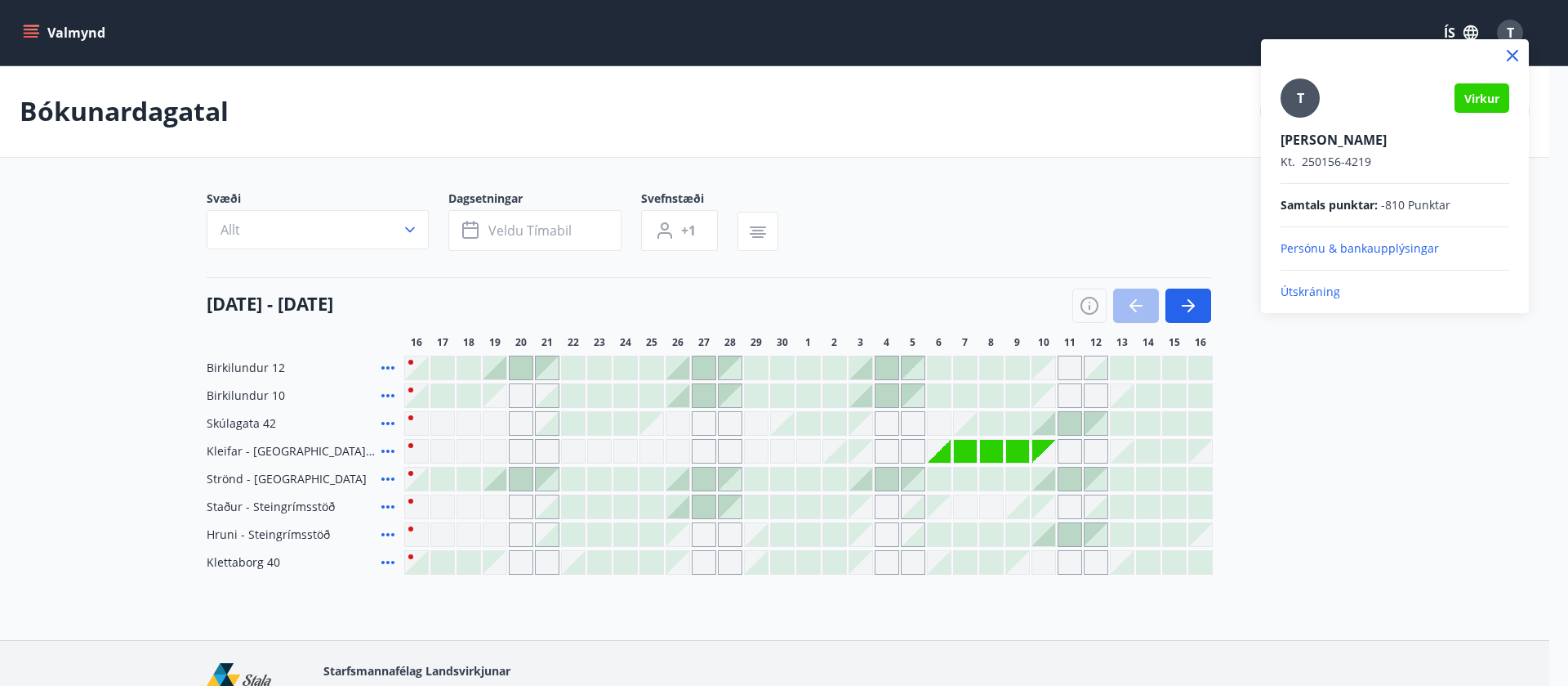
click at [1312, 296] on p "Útskráning" at bounding box center [1396, 291] width 229 height 16
